Goal: Entertainment & Leisure: Consume media (video, audio)

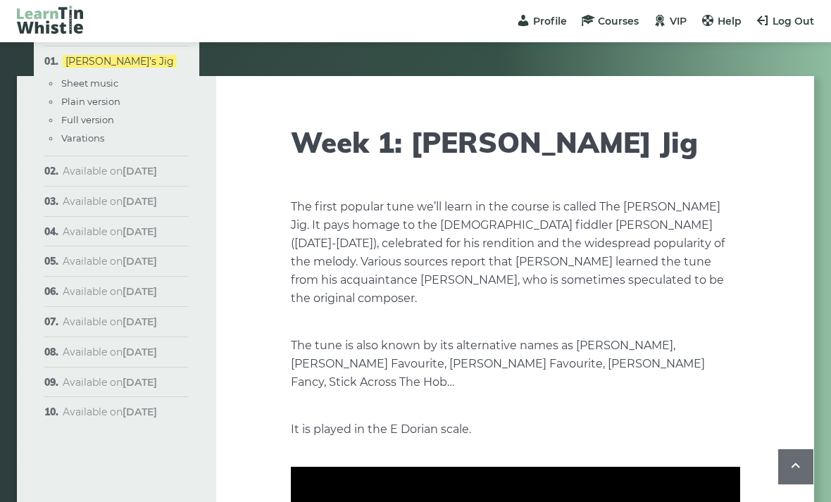
scroll to position [311, 0]
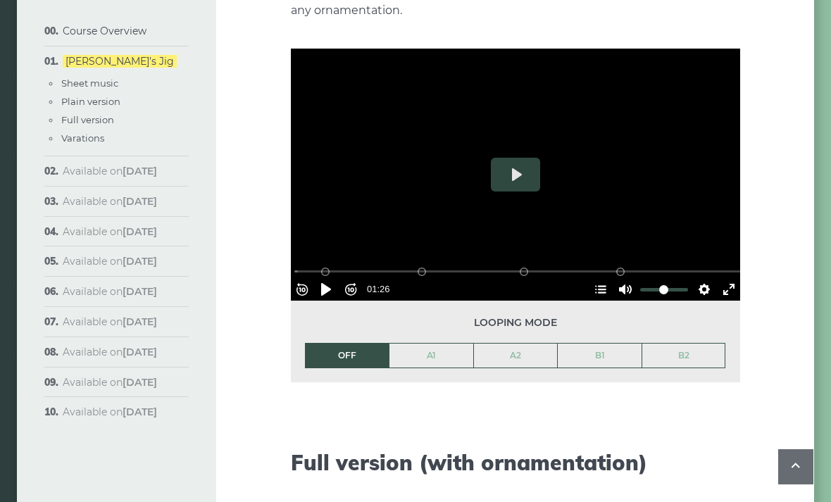
scroll to position [1668, 0]
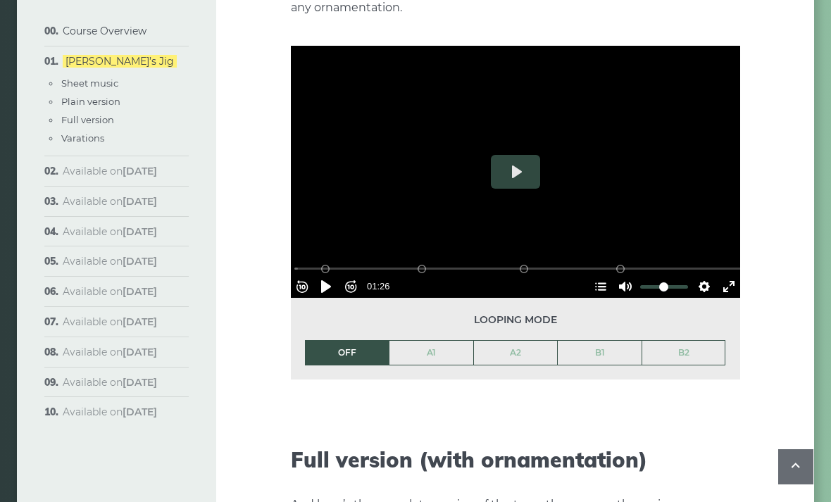
click at [331, 275] on button "Pause Play" at bounding box center [326, 286] width 23 height 23
click at [426, 342] on link "A1" at bounding box center [431, 353] width 84 height 24
click at [334, 275] on button "Pause Play" at bounding box center [326, 286] width 23 height 23
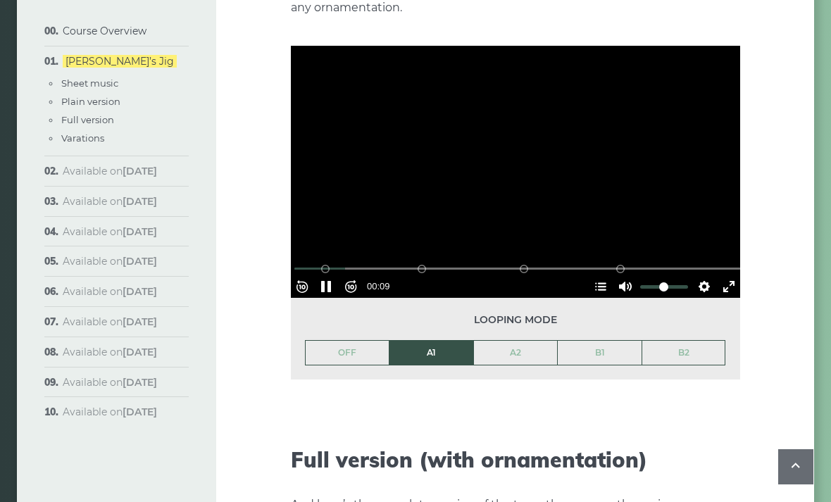
click at [334, 275] on button "Pause Play" at bounding box center [326, 286] width 23 height 23
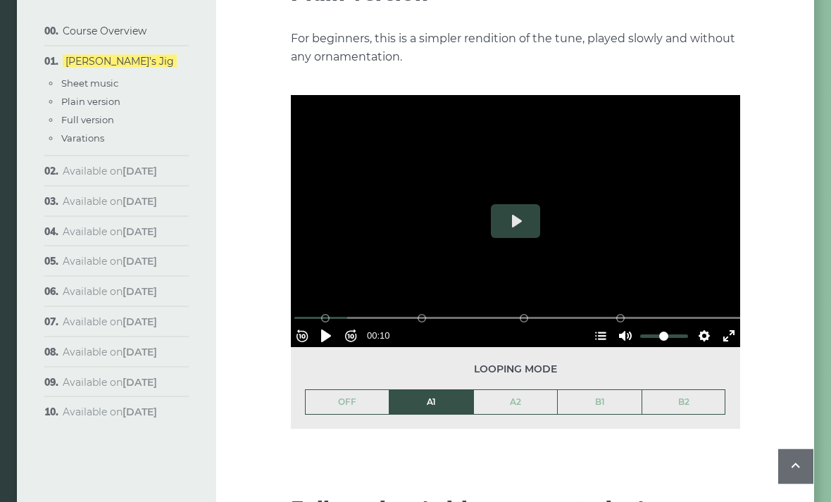
scroll to position [1607, 0]
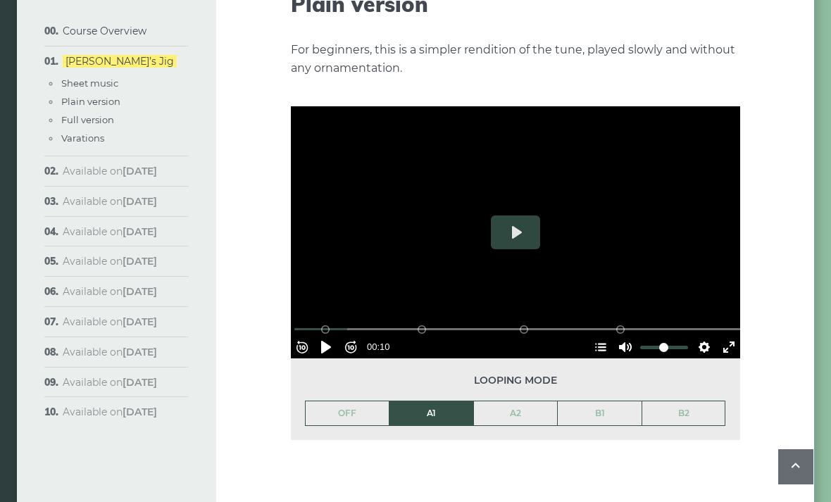
click at [518, 216] on button "Play" at bounding box center [515, 233] width 49 height 34
click at [332, 336] on button "Pause Play" at bounding box center [326, 347] width 23 height 23
click at [335, 336] on button "Pause Play" at bounding box center [326, 347] width 23 height 23
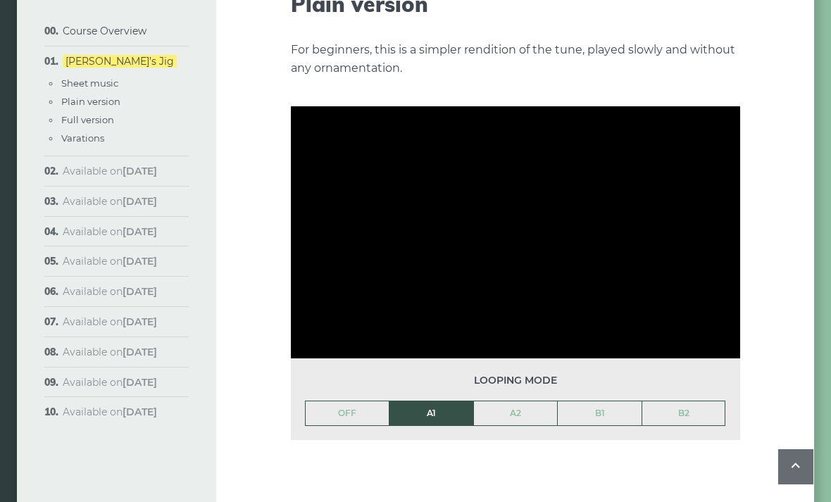
click at [342, 359] on div "Looping mode OFF A1 A2 B1 B2" at bounding box center [515, 399] width 449 height 81
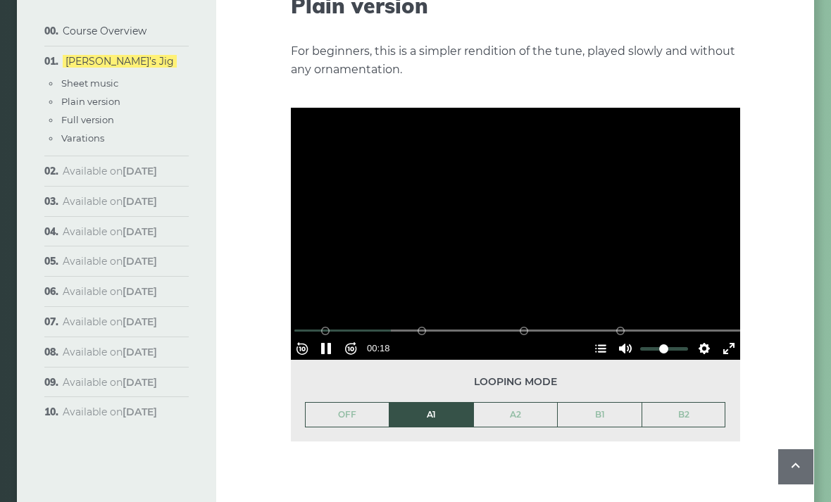
click at [356, 330] on input "Seek" at bounding box center [518, 330] width 448 height 13
click at [337, 337] on button "Pause Play" at bounding box center [326, 348] width 23 height 23
type input "*****"
